Goal: Task Accomplishment & Management: Manage account settings

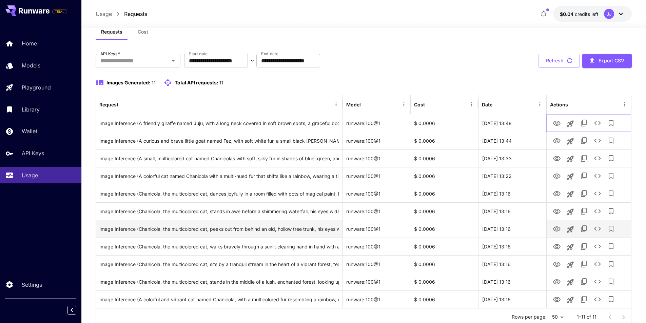
scroll to position [9, 0]
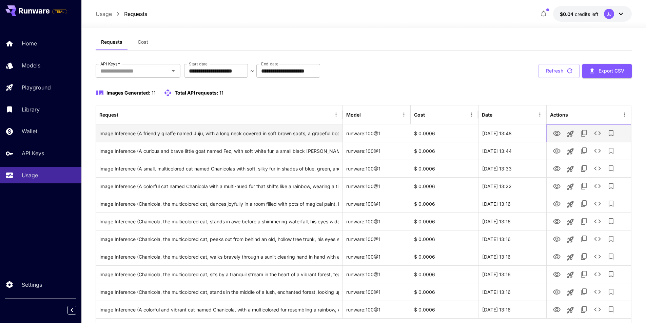
click at [557, 134] on icon "View Image" at bounding box center [557, 134] width 8 height 8
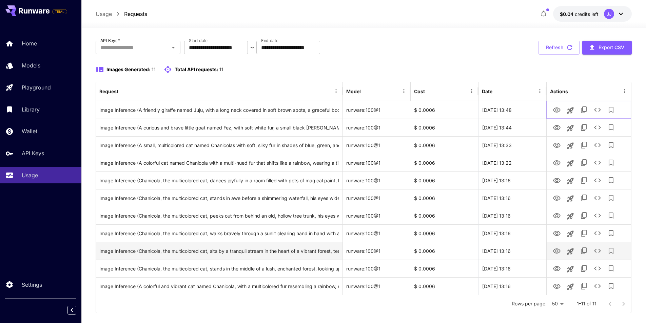
scroll to position [43, 0]
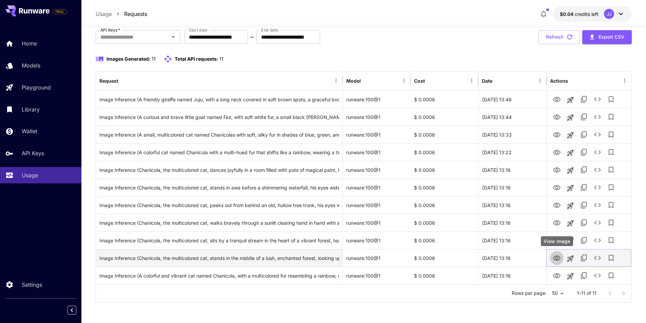
click at [554, 259] on icon "View Image" at bounding box center [556, 258] width 7 height 5
click at [597, 258] on icon "See details" at bounding box center [597, 258] width 8 height 8
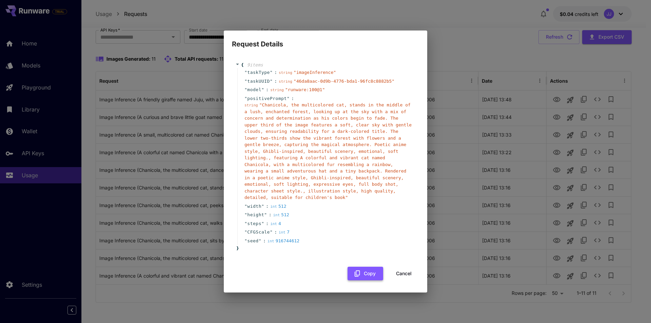
click at [373, 270] on button "Copy" at bounding box center [366, 274] width 36 height 14
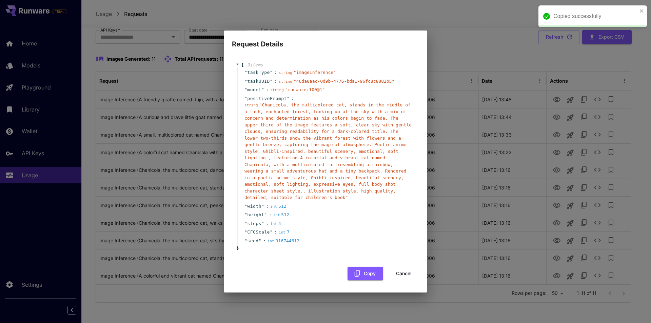
click at [400, 270] on button "Cancel" at bounding box center [404, 274] width 31 height 14
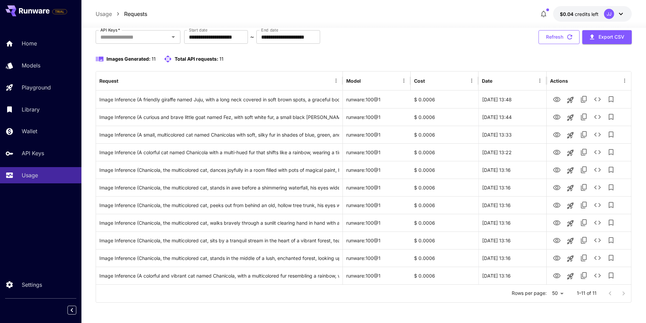
click at [549, 39] on button "Refresh" at bounding box center [558, 37] width 41 height 14
click at [554, 33] on button "Refresh" at bounding box center [558, 37] width 41 height 14
click at [552, 37] on button "Refresh" at bounding box center [558, 37] width 41 height 14
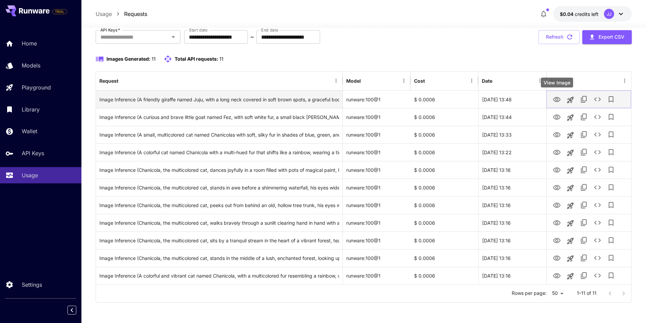
click at [552, 102] on button "View Image" at bounding box center [557, 99] width 14 height 14
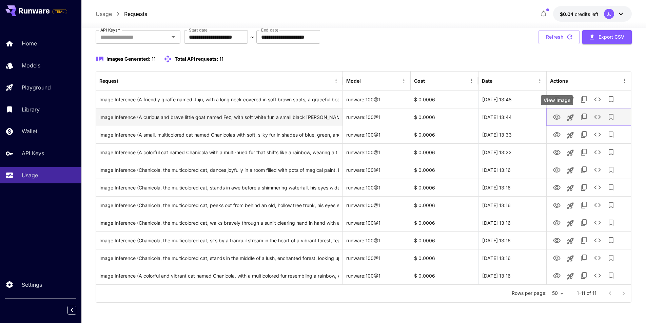
click at [555, 117] on icon "View Image" at bounding box center [556, 117] width 7 height 5
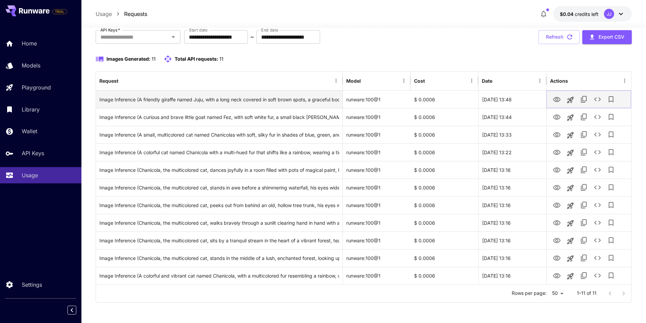
click at [553, 99] on icon "View Image" at bounding box center [556, 99] width 7 height 5
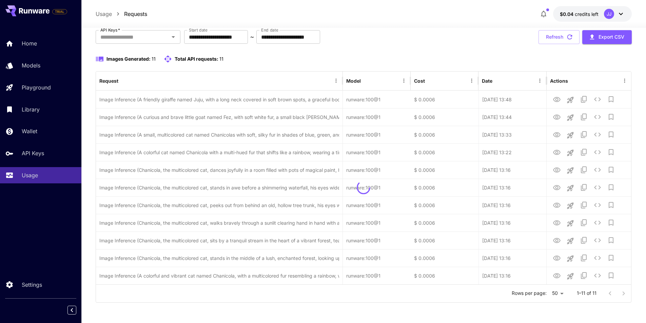
click at [444, 42] on div "**********" at bounding box center [364, 37] width 536 height 14
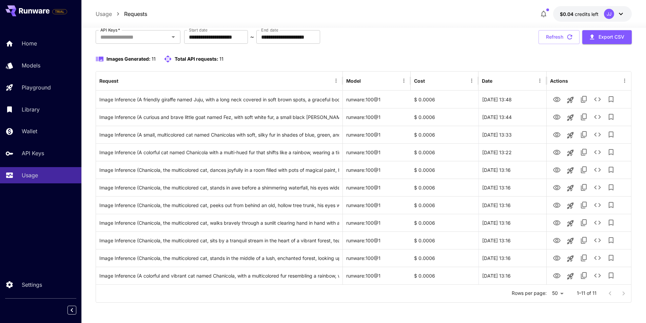
scroll to position [0, 0]
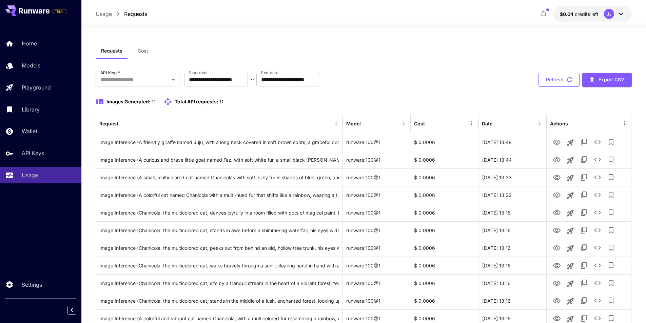
click at [548, 85] on button "Refresh" at bounding box center [558, 80] width 41 height 14
click at [552, 76] on button "Refresh" at bounding box center [558, 80] width 41 height 14
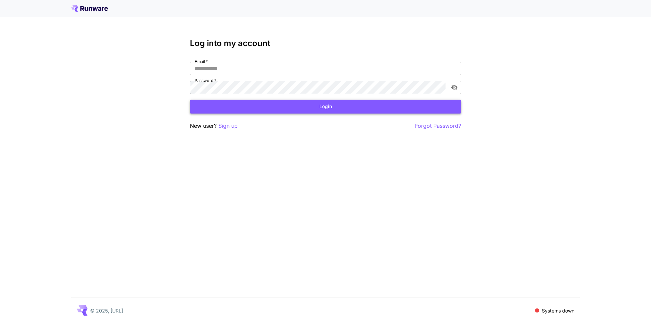
type input "**********"
click at [306, 107] on button "Login" at bounding box center [325, 107] width 271 height 14
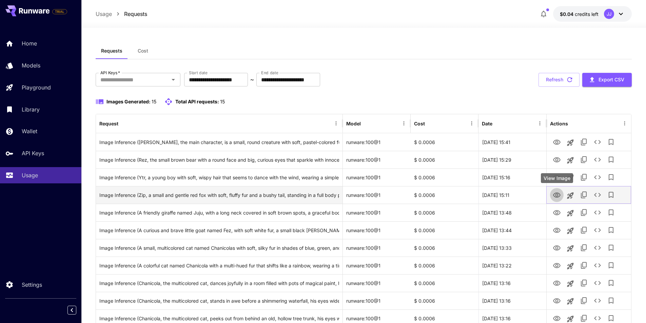
click at [559, 196] on icon "View Image" at bounding box center [557, 195] width 8 height 8
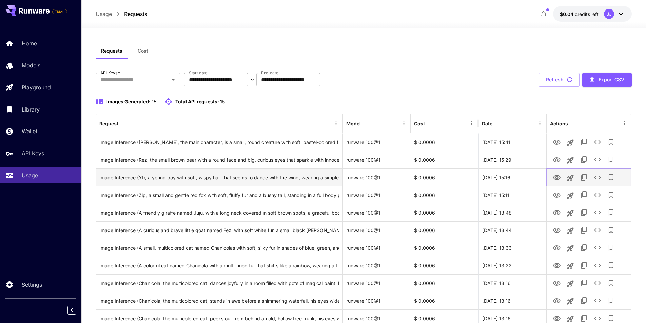
click at [557, 177] on icon "View Image" at bounding box center [557, 178] width 8 height 8
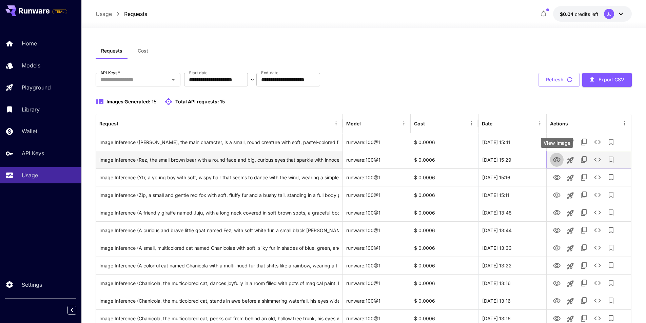
click at [558, 158] on icon "View Image" at bounding box center [556, 159] width 7 height 5
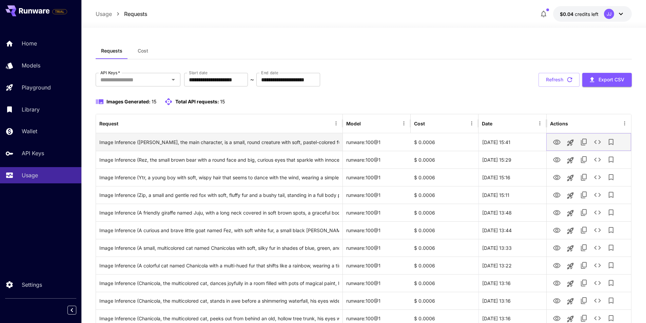
click at [556, 142] on icon "View Image" at bounding box center [557, 142] width 8 height 8
click at [560, 142] on icon "View Image" at bounding box center [556, 142] width 7 height 5
click at [558, 142] on icon "View Image" at bounding box center [557, 142] width 8 height 8
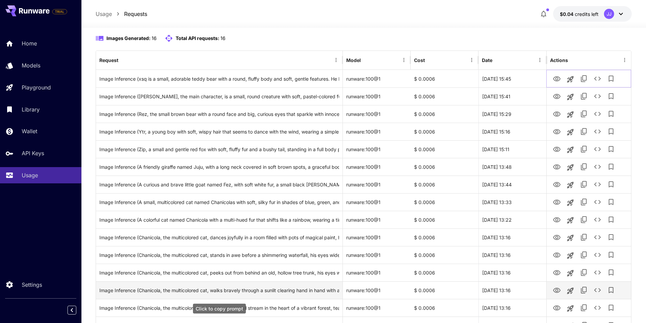
scroll to position [63, 0]
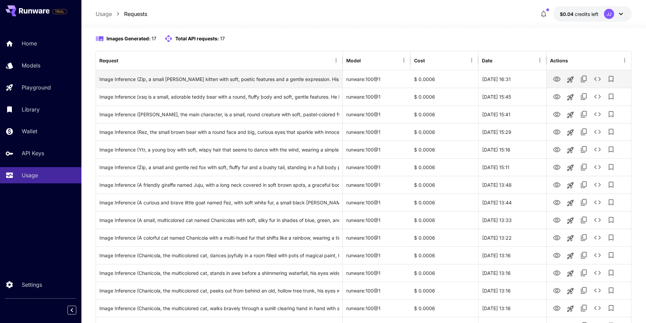
scroll to position [29, 0]
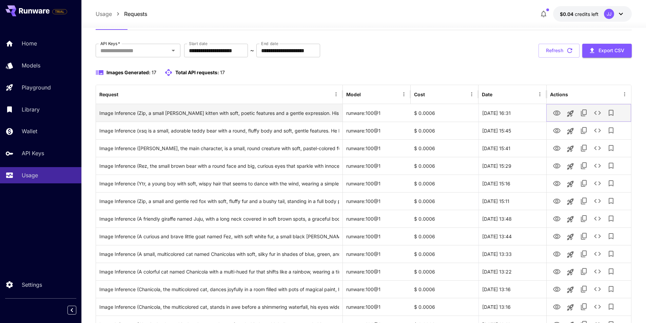
click at [557, 114] on icon "View Image" at bounding box center [556, 113] width 7 height 5
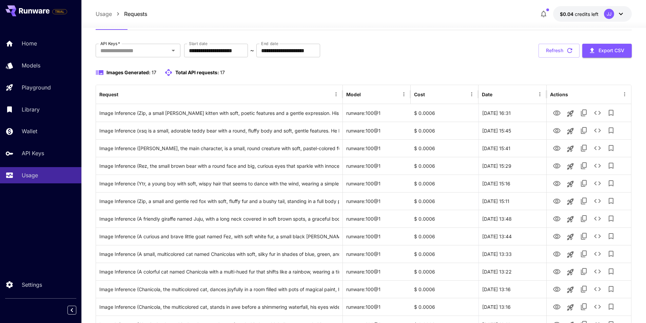
click at [253, 67] on div "**********" at bounding box center [364, 233] width 536 height 378
drag, startPoint x: 229, startPoint y: 72, endPoint x: 97, endPoint y: 71, distance: 132.6
click at [97, 71] on div "Images Generated: 17 Total API requests: 17" at bounding box center [364, 72] width 536 height 8
click at [244, 72] on div "Images Generated: 17 Total API requests: 17" at bounding box center [364, 72] width 536 height 8
